Goal: Information Seeking & Learning: Understand process/instructions

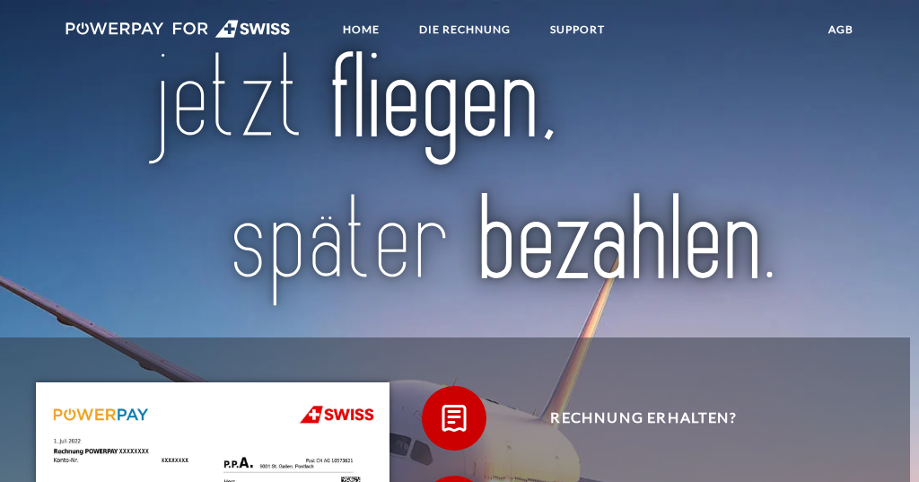
click at [514, 28] on link "agb" at bounding box center [841, 29] width 56 height 32
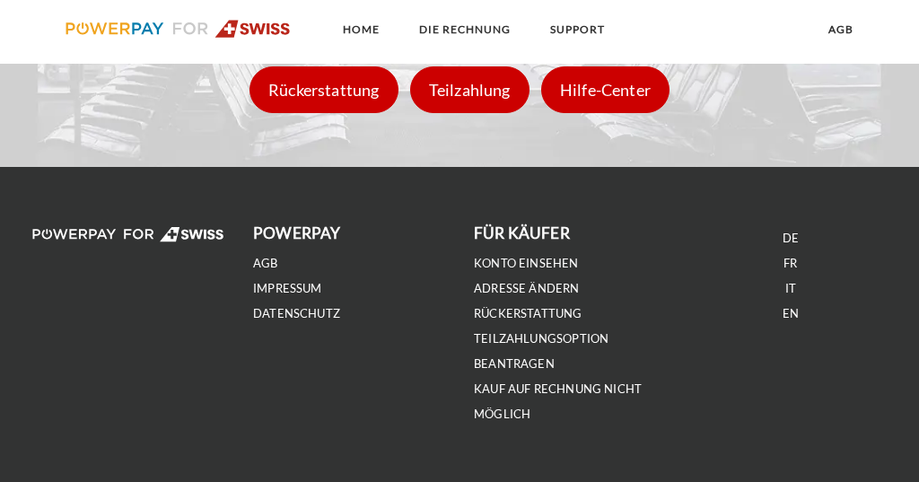
scroll to position [2236, 0]
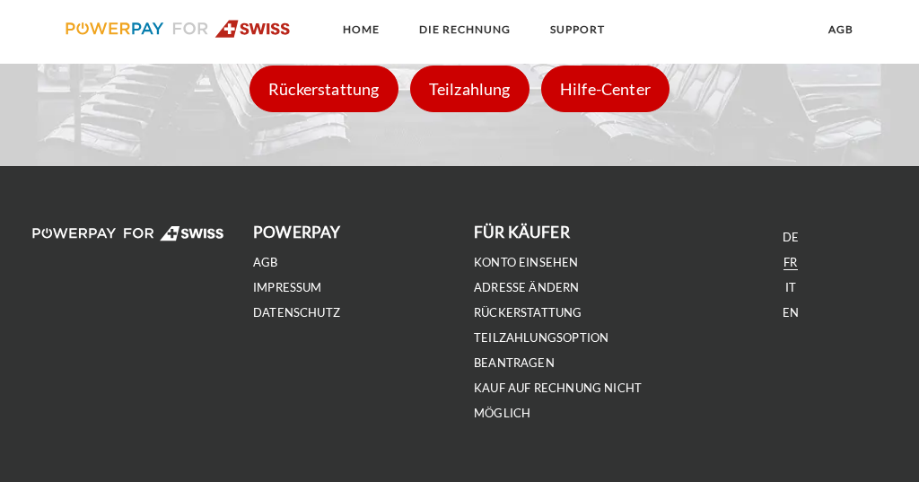
click at [514, 260] on link "FR" at bounding box center [790, 262] width 13 height 15
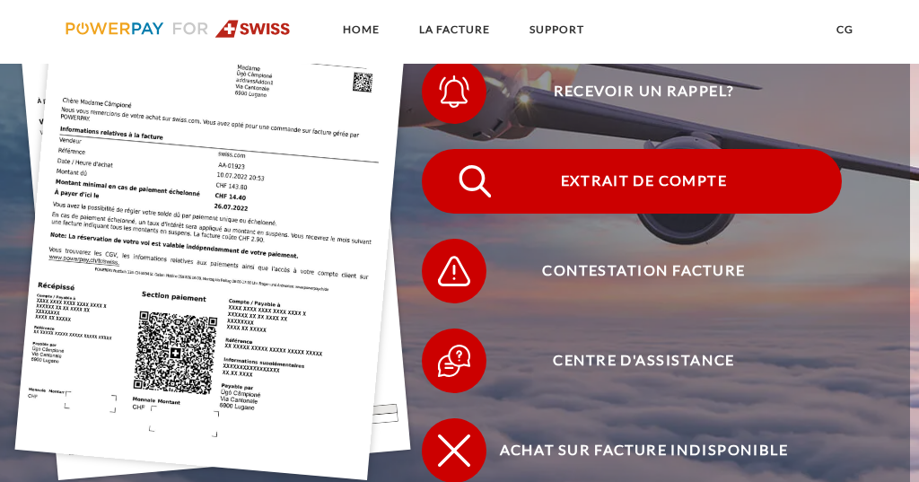
scroll to position [442, 0]
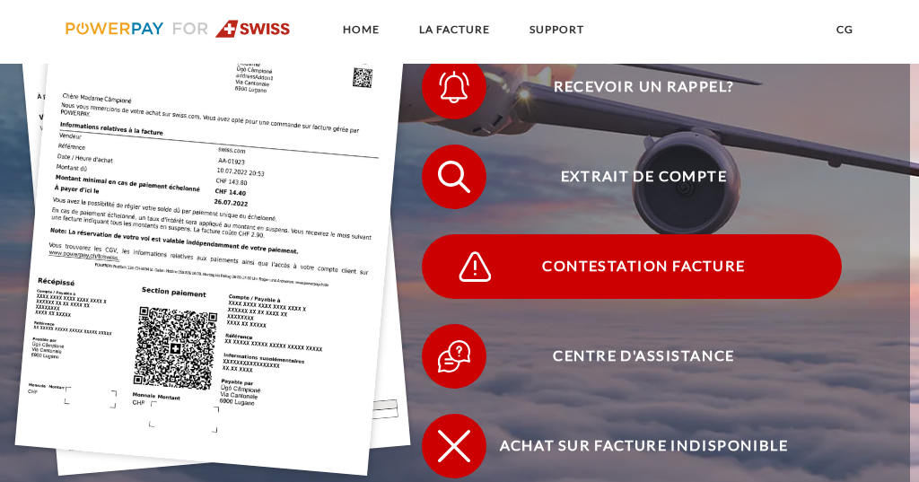
click at [625, 262] on span "Contestation Facture" at bounding box center [644, 266] width 396 height 65
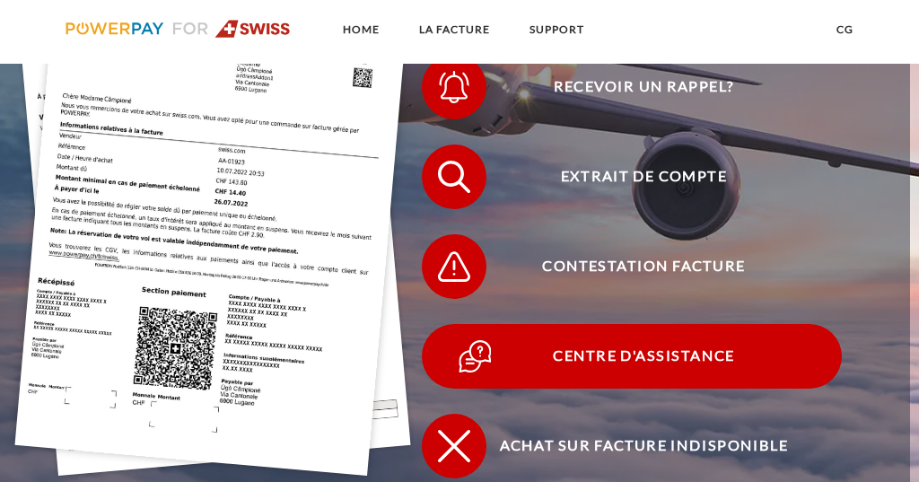
click at [618, 357] on span "Centre d'assistance" at bounding box center [644, 356] width 396 height 65
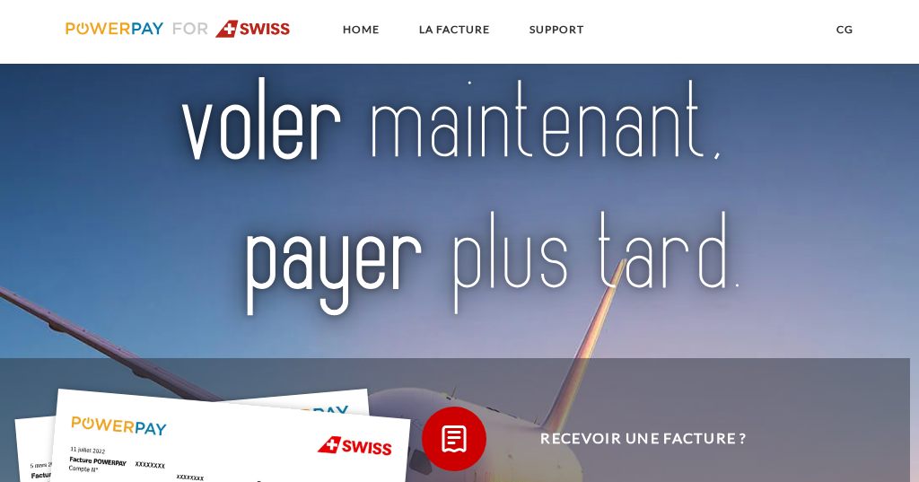
scroll to position [442, 0]
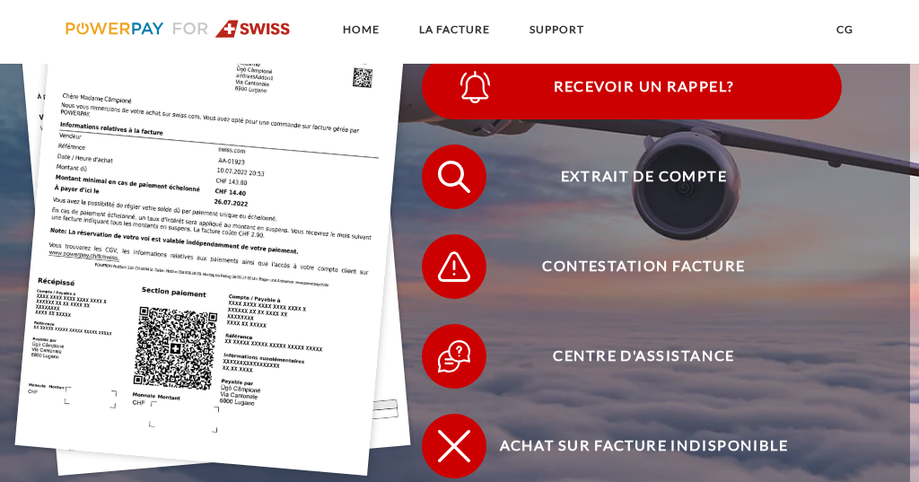
click at [627, 89] on span "Recevoir un rappel?" at bounding box center [644, 87] width 396 height 65
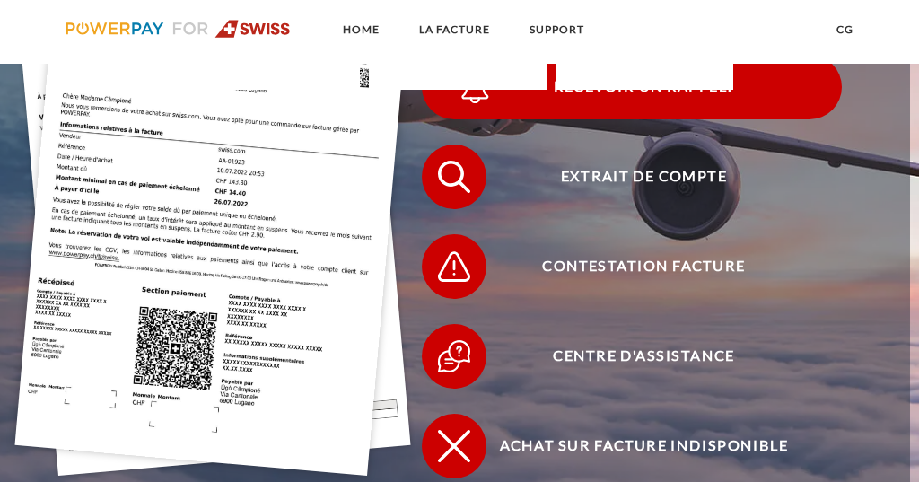
click at [763, 84] on span "Recevoir un rappel?" at bounding box center [644, 87] width 396 height 65
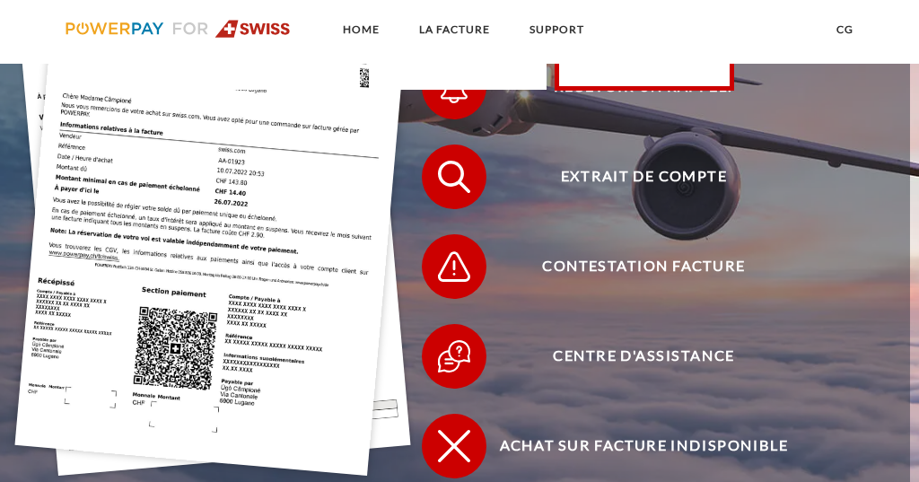
click at [584, 81] on link "La commande a été renvoyée" at bounding box center [645, 22] width 178 height 135
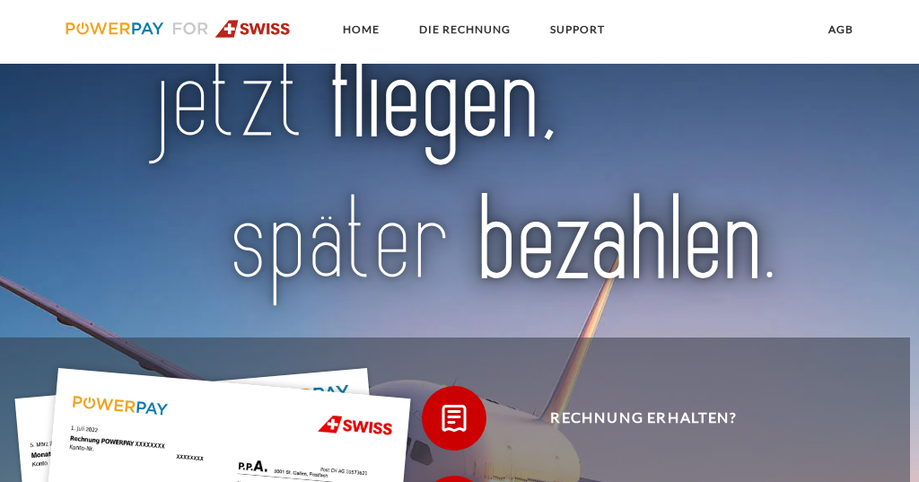
scroll to position [2236, 0]
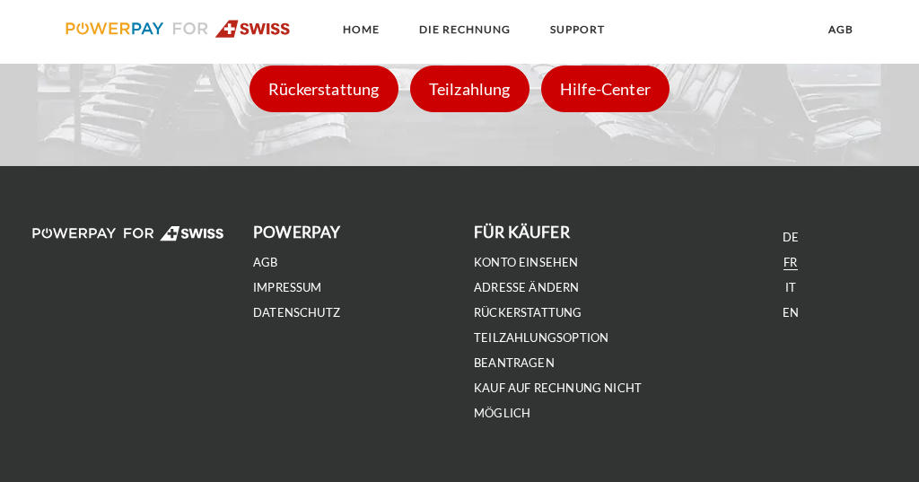
click at [793, 258] on link "FR" at bounding box center [790, 262] width 13 height 15
